Goal: Task Accomplishment & Management: Use online tool/utility

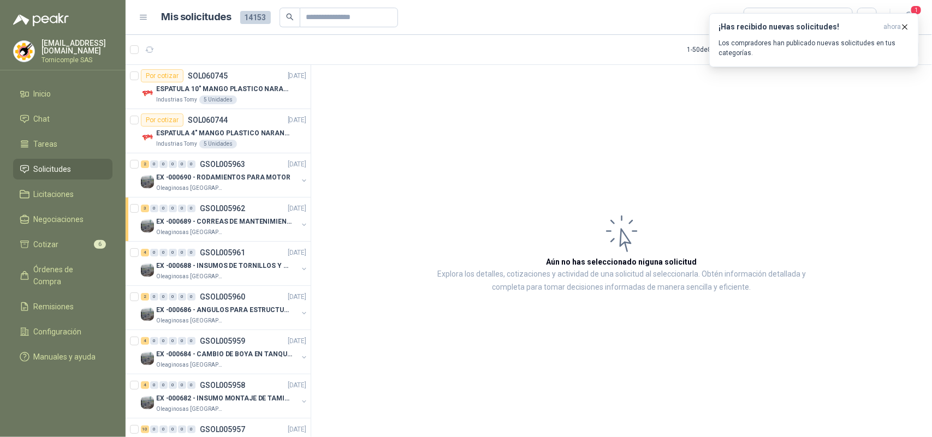
click at [905, 26] on icon "button" at bounding box center [904, 26] width 9 height 9
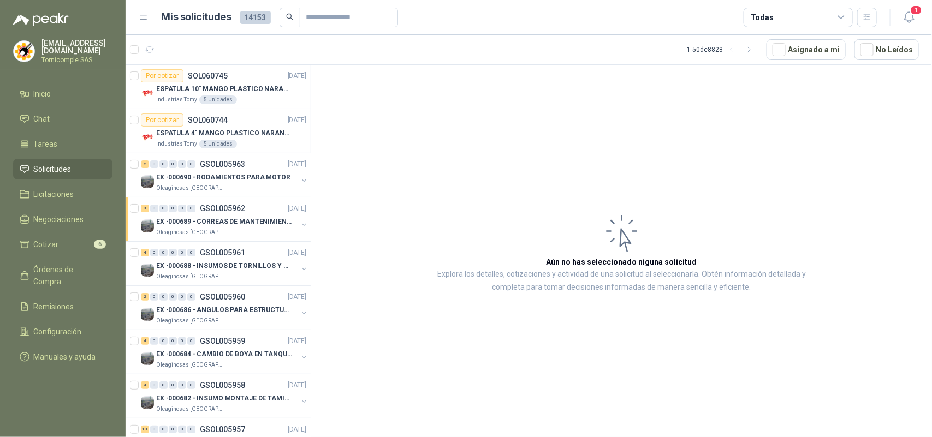
click at [906, 18] on icon "button" at bounding box center [910, 17] width 14 height 14
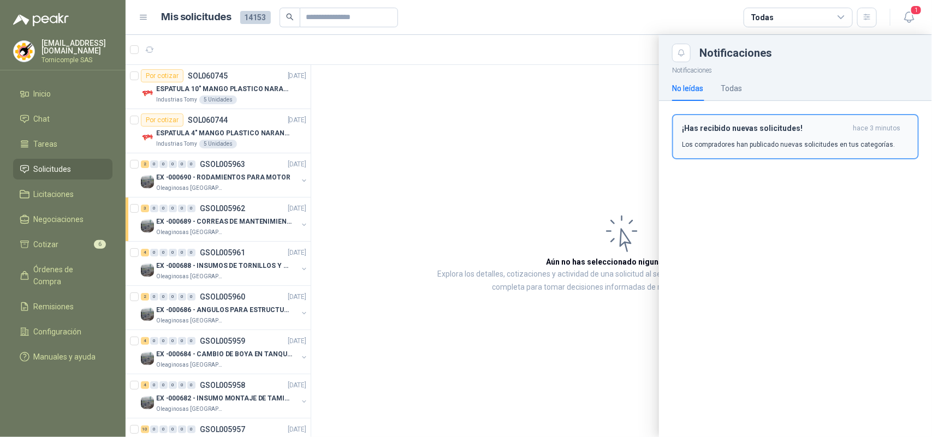
click at [841, 145] on p "Los compradores han publicado nuevas solicitudes en tus categorías." at bounding box center [788, 145] width 213 height 10
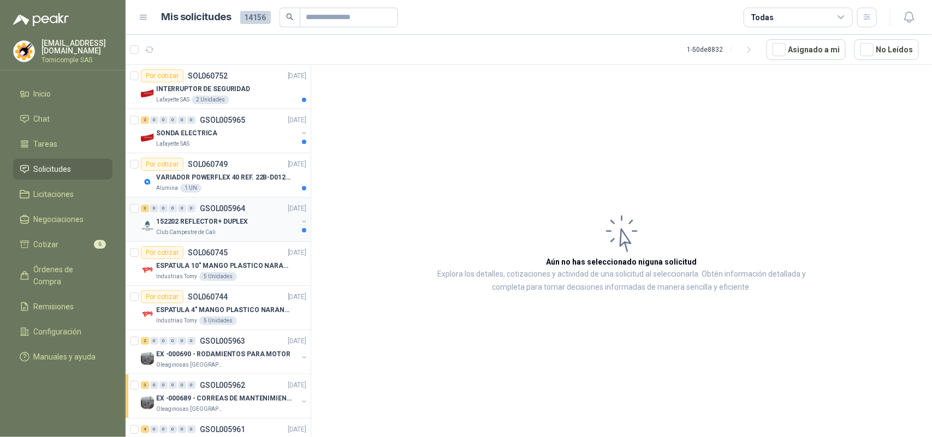
click at [206, 224] on p "152202 REFLECTOR+ DUPLEX" at bounding box center [202, 222] width 92 height 10
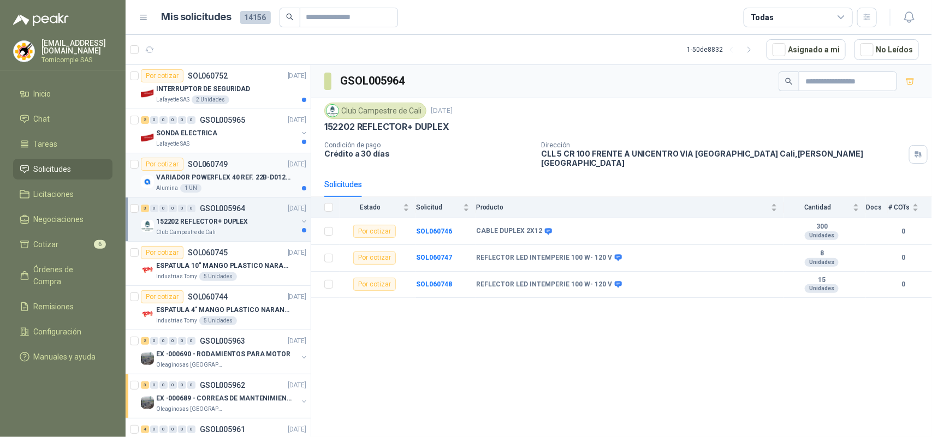
click at [224, 183] on div "VARIADOR POWERFLEX 40 REF. 22B-D012N104" at bounding box center [231, 177] width 150 height 13
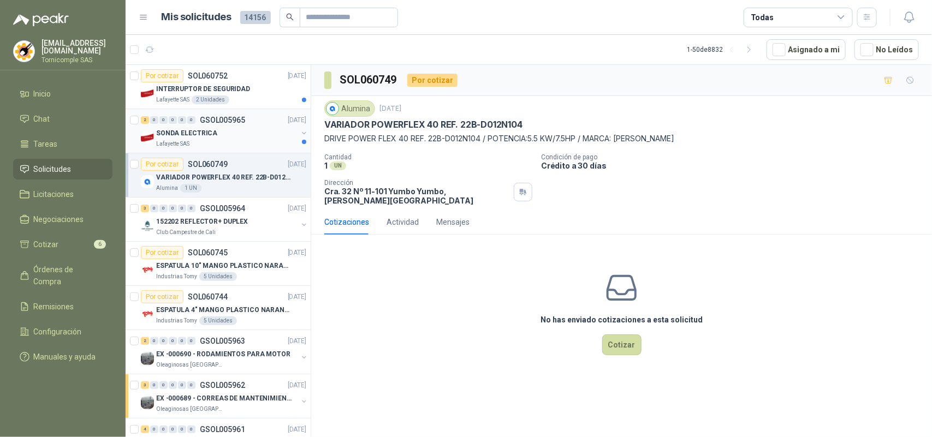
click at [228, 152] on div "2 0 0 0 0 0 GSOL005965 [DATE] SONDA ELECTRICA Lafayette SAS" at bounding box center [218, 131] width 185 height 44
click at [224, 138] on div "SONDA ELECTRICA" at bounding box center [226, 133] width 141 height 13
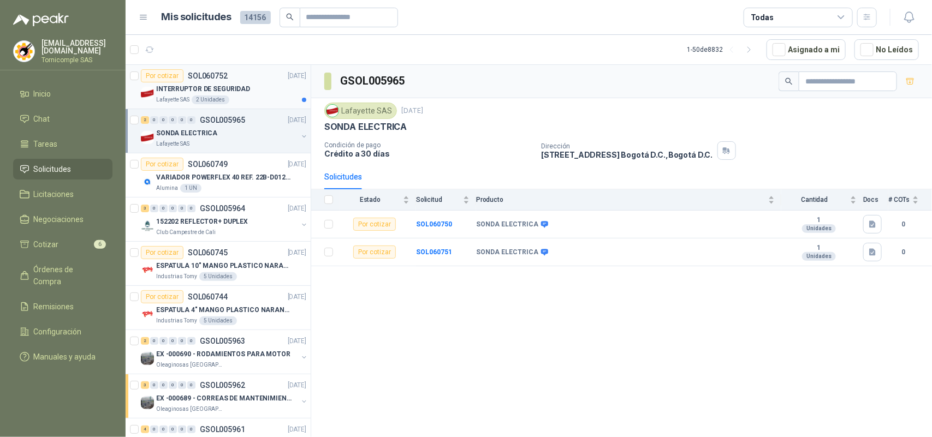
click at [238, 100] on div "Lafayette SAS 2 Unidades" at bounding box center [231, 100] width 150 height 9
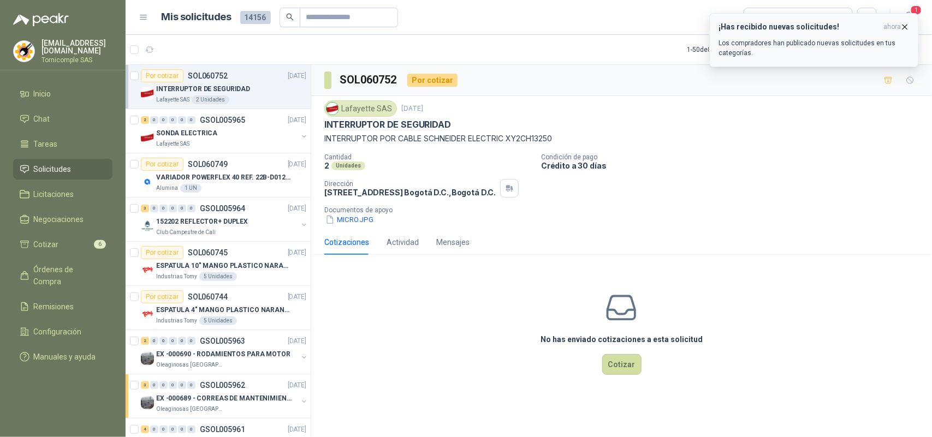
click at [906, 29] on icon "button" at bounding box center [904, 26] width 9 height 9
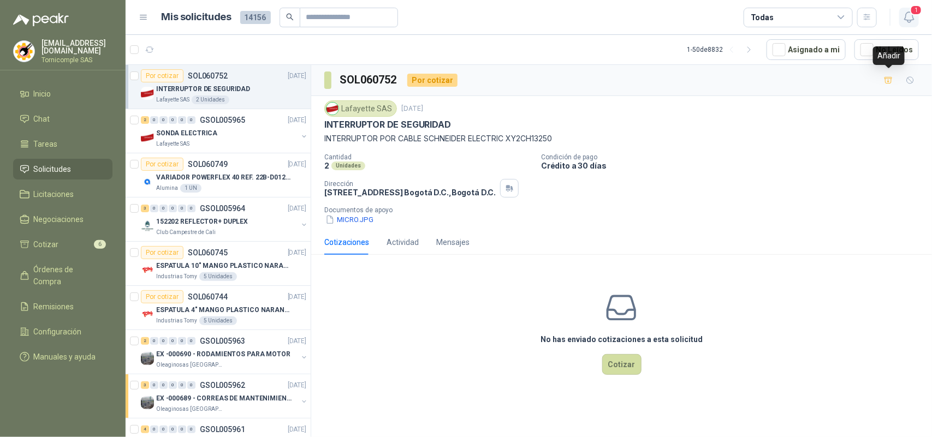
click at [905, 26] on button "1" at bounding box center [909, 18] width 20 height 20
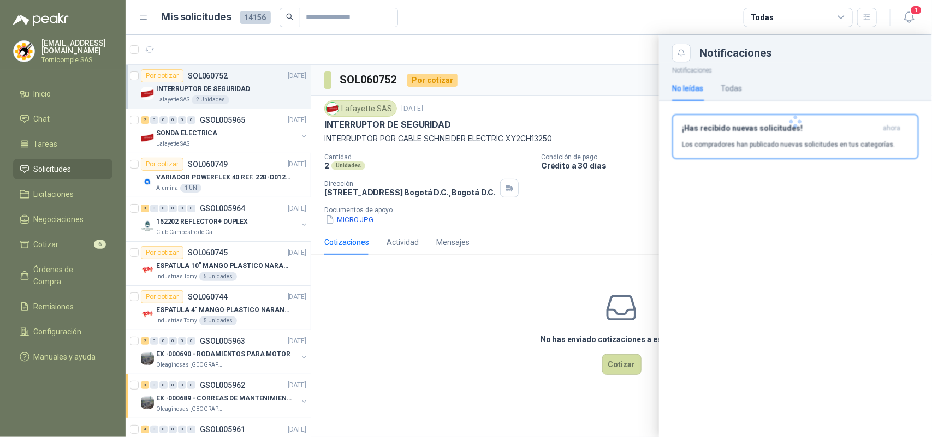
click at [870, 110] on div at bounding box center [795, 121] width 273 height 119
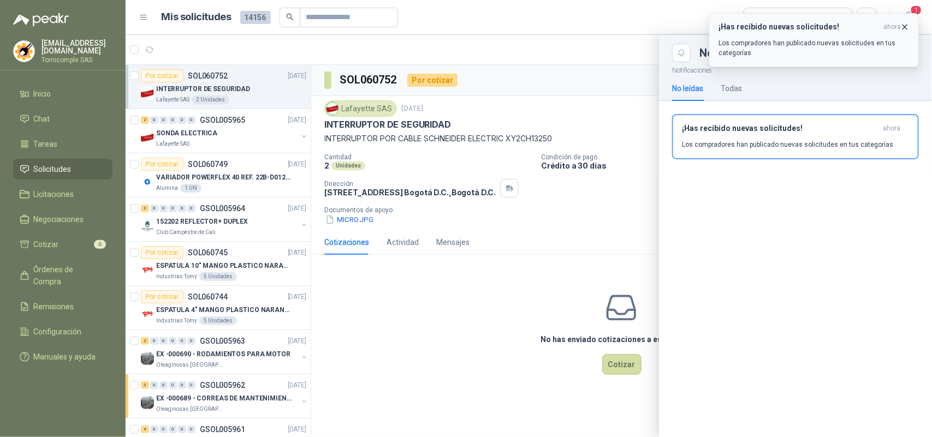
click at [793, 45] on p "Los compradores han publicado nuevas solicitudes en tus categorías." at bounding box center [814, 48] width 191 height 20
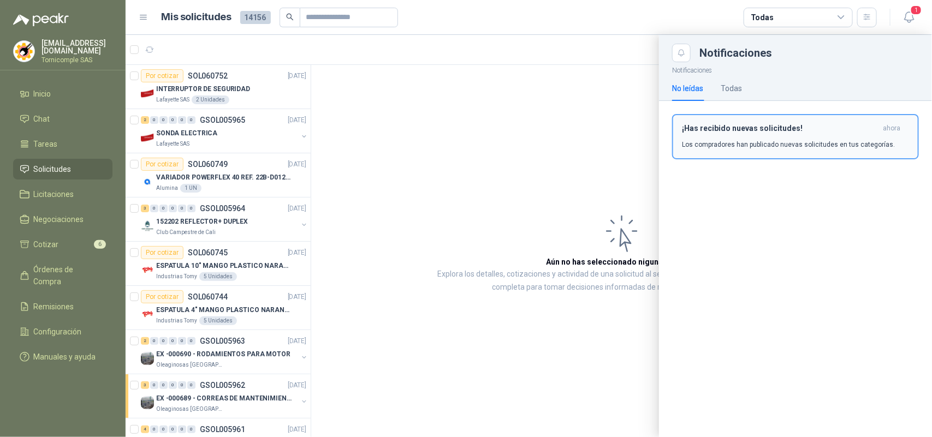
click at [864, 132] on h3 "¡Has recibido nuevas solicitudes!" at bounding box center [780, 128] width 197 height 9
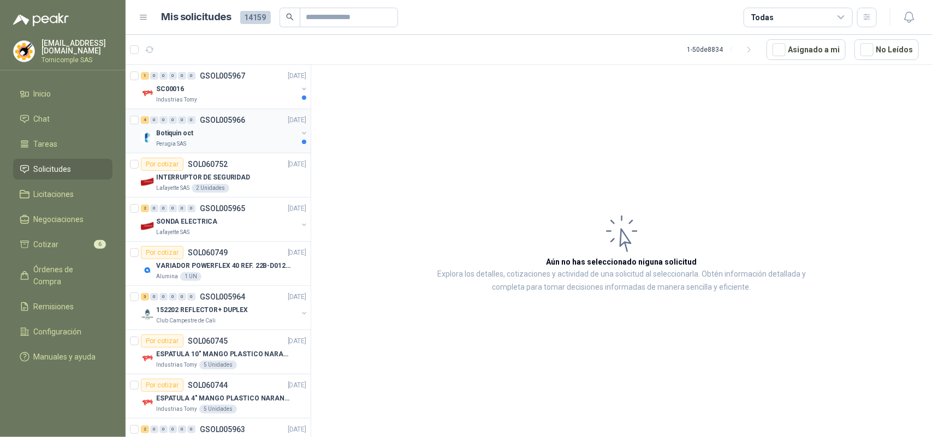
click at [215, 121] on p "GSOL005966" at bounding box center [222, 120] width 45 height 8
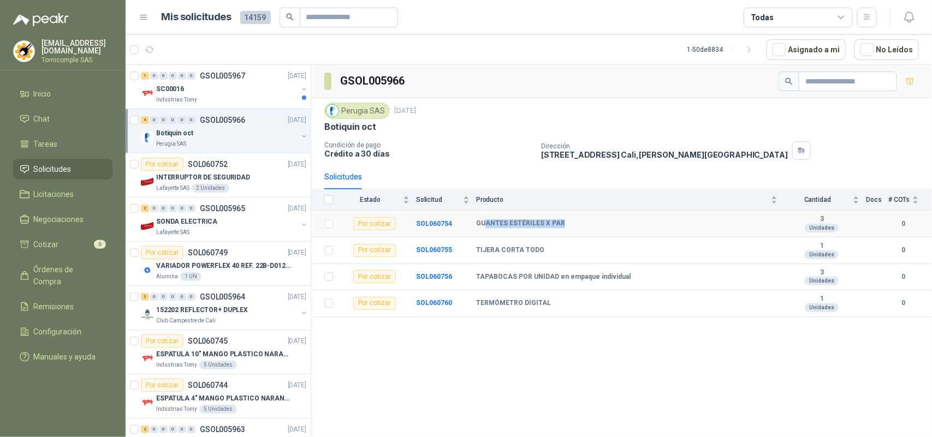
drag, startPoint x: 495, startPoint y: 223, endPoint x: 601, endPoint y: 222, distance: 106.5
click at [601, 222] on div "GUANTES ESTÉRILES X PAR" at bounding box center [626, 224] width 301 height 9
drag, startPoint x: 547, startPoint y: 254, endPoint x: 560, endPoint y: 254, distance: 13.1
click at [560, 254] on div "TIJERA CORTA TODO" at bounding box center [626, 250] width 301 height 9
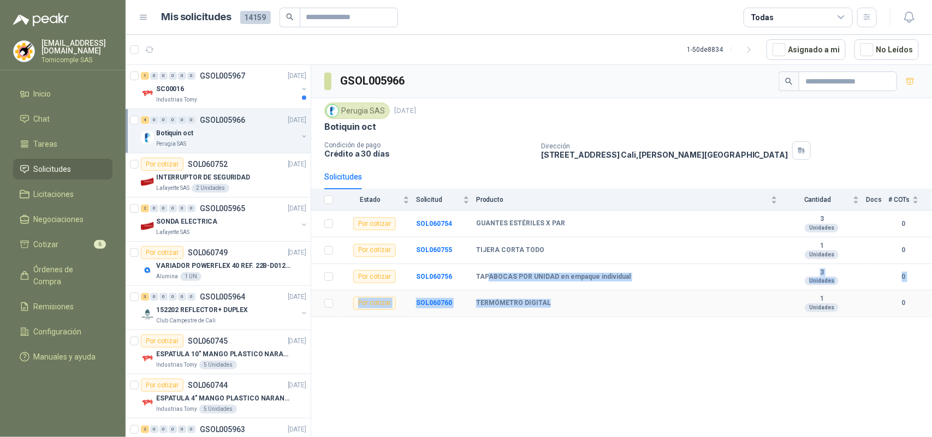
drag, startPoint x: 509, startPoint y: 287, endPoint x: 645, endPoint y: 299, distance: 136.5
click at [645, 299] on tbody "Por cotizar SOL060754 GUANTES ESTÉRILES X PAR 3 Unidades 0 Por cotizar SOL0607…" at bounding box center [621, 264] width 621 height 106
drag, startPoint x: 602, startPoint y: 340, endPoint x: 574, endPoint y: 334, distance: 29.1
click at [600, 340] on div "GSOL005966 [GEOGRAPHIC_DATA] SAS [DATE] Botiquin oct Condición de pago Crédito …" at bounding box center [621, 253] width 621 height 376
click at [253, 98] on div "Industrias Tomy" at bounding box center [226, 100] width 141 height 9
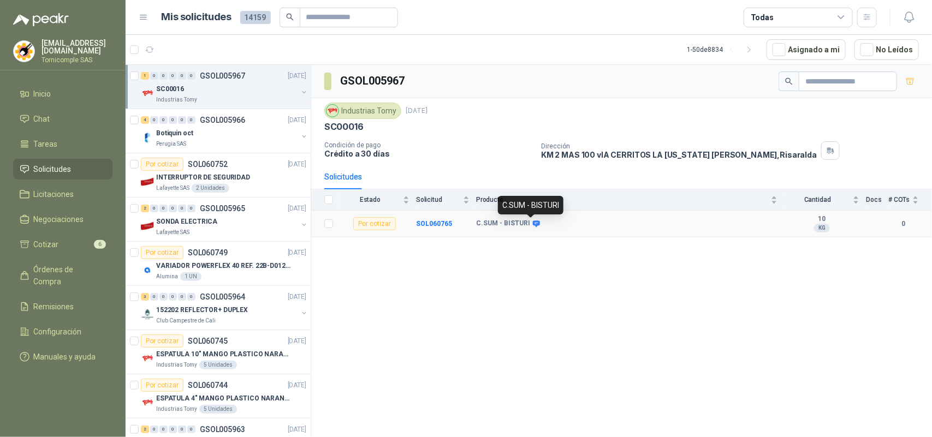
click at [532, 228] on icon at bounding box center [536, 224] width 8 height 8
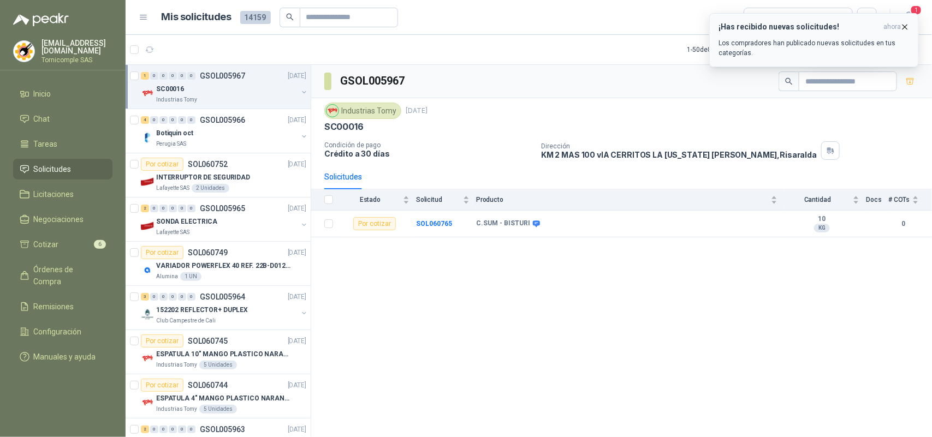
click at [904, 27] on icon "button" at bounding box center [904, 26] width 9 height 9
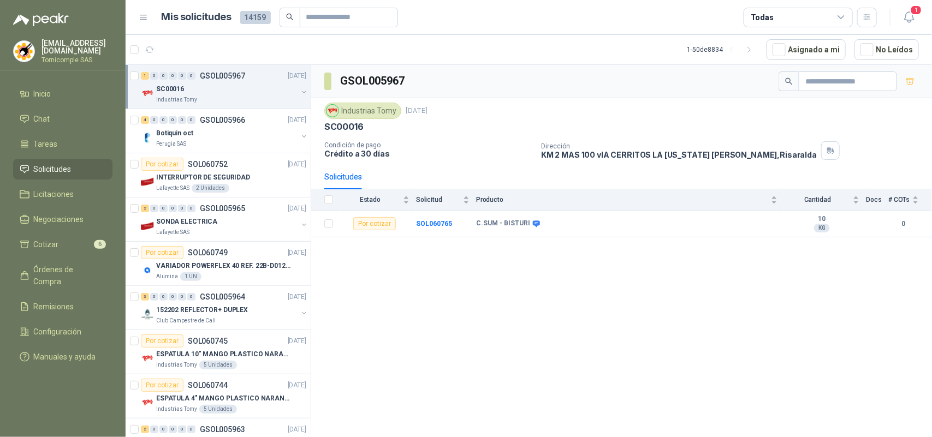
click at [904, 27] on header "Mis solicitudes 14159 Todas 1" at bounding box center [529, 17] width 806 height 35
click at [916, 16] on icon "button" at bounding box center [910, 17] width 14 height 14
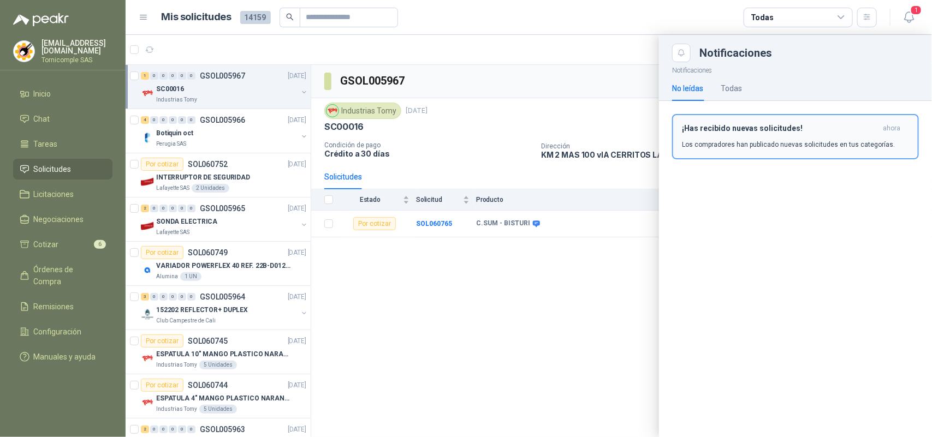
click at [844, 134] on div "¡Has recibido nuevas solicitudes! ahora Los compradores han publicado nuevas so…" at bounding box center [795, 137] width 227 height 26
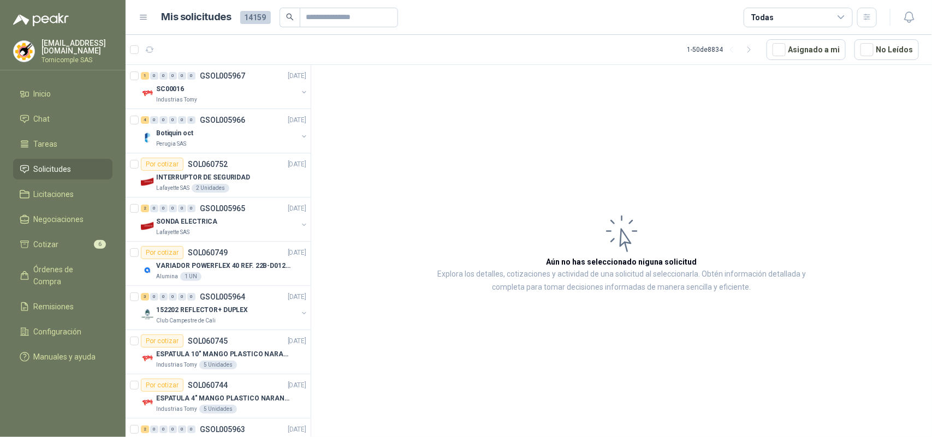
click at [55, 157] on ul "Inicio Chat Tareas Solicitudes Licitaciones Negociaciones Cotizar 6 Órdenes de …" at bounding box center [63, 228] width 126 height 288
click at [55, 160] on link "Solicitudes" at bounding box center [62, 169] width 99 height 21
click at [49, 102] on ul "Inicio Chat Tareas Solicitudes Licitaciones Negociaciones Cotizar 6 Órdenes de …" at bounding box center [63, 228] width 126 height 288
drag, startPoint x: 48, startPoint y: 89, endPoint x: 75, endPoint y: 238, distance: 150.9
click at [48, 89] on span "Inicio" at bounding box center [42, 94] width 17 height 12
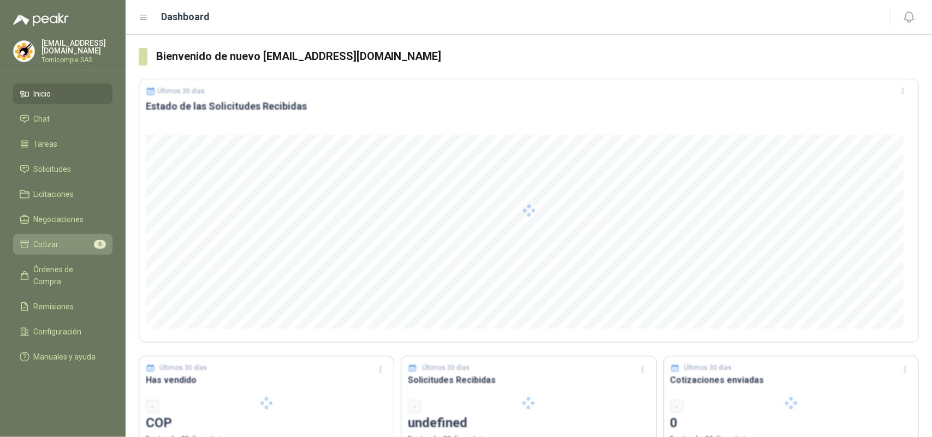
click at [75, 249] on link "Cotizar 6" at bounding box center [62, 244] width 99 height 21
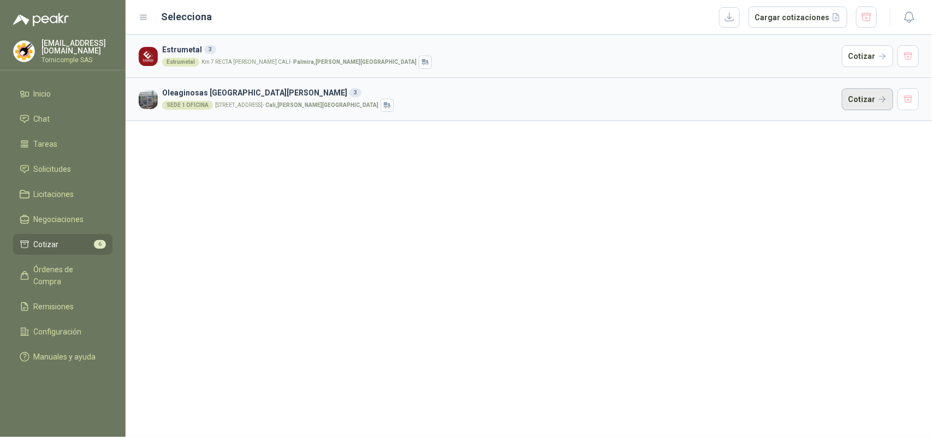
click at [867, 104] on button "Cotizar" at bounding box center [867, 99] width 51 height 22
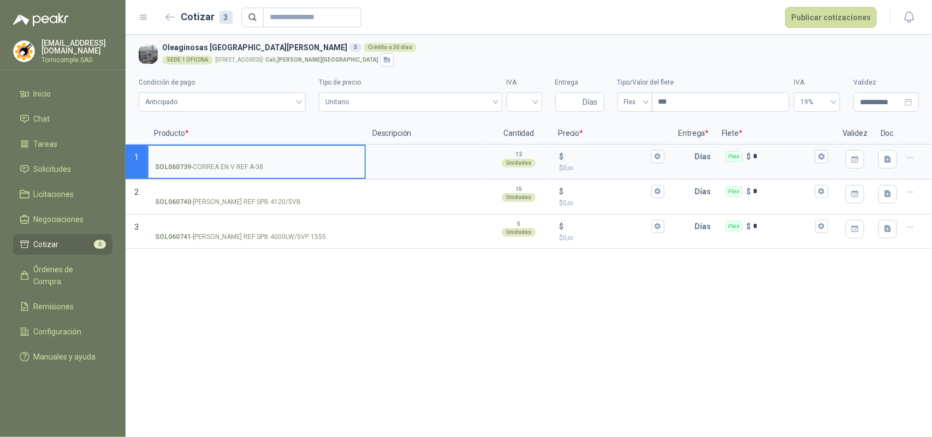
click at [258, 157] on input "SOL060739 - [PERSON_NAME] EN V REF A-38" at bounding box center [256, 157] width 203 height 8
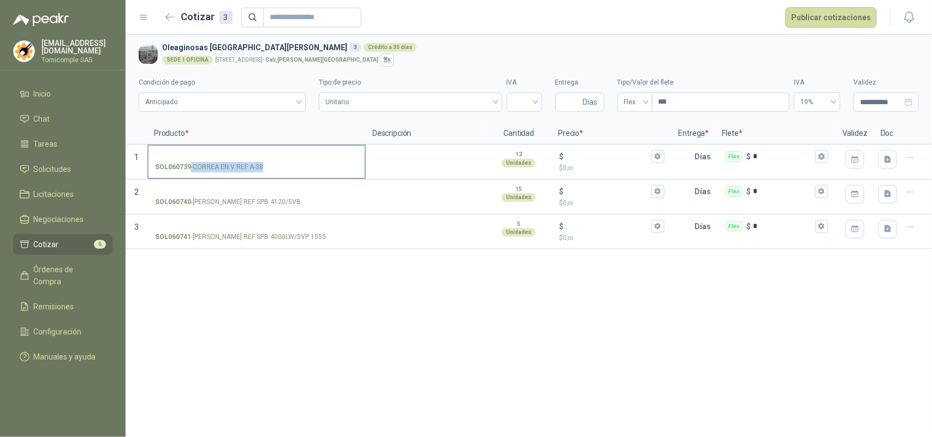
drag, startPoint x: 198, startPoint y: 171, endPoint x: 261, endPoint y: 170, distance: 63.3
click at [261, 170] on p "SOL060739 - [PERSON_NAME] EN V REF A-38" at bounding box center [209, 167] width 108 height 10
copy p "- [PERSON_NAME] EN V REF A-38"
click at [55, 239] on span "Cotizar" at bounding box center [46, 245] width 25 height 12
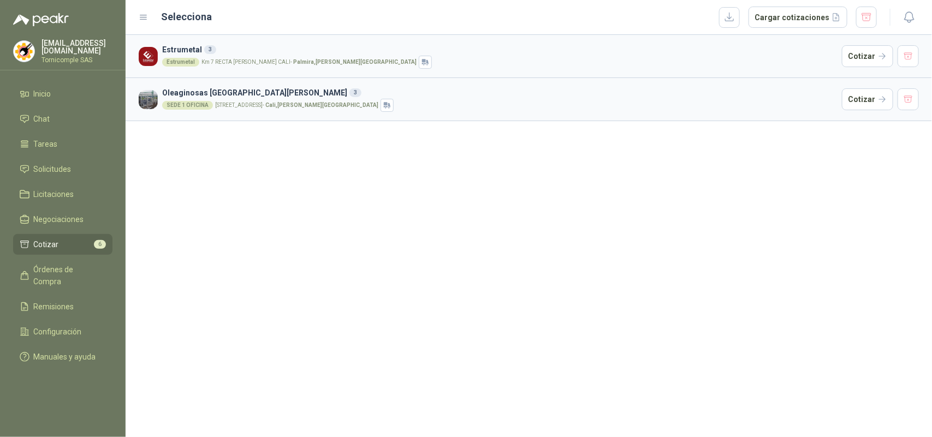
drag, startPoint x: 258, startPoint y: 44, endPoint x: 760, endPoint y: 72, distance: 502.0
click at [303, 44] on h3 "Estrumetal 3" at bounding box center [499, 50] width 675 height 12
drag, startPoint x: 876, startPoint y: 67, endPoint x: 874, endPoint y: 61, distance: 5.9
click at [876, 66] on button "Cotizar" at bounding box center [867, 56] width 51 height 22
